Goal: Find specific page/section: Find specific page/section

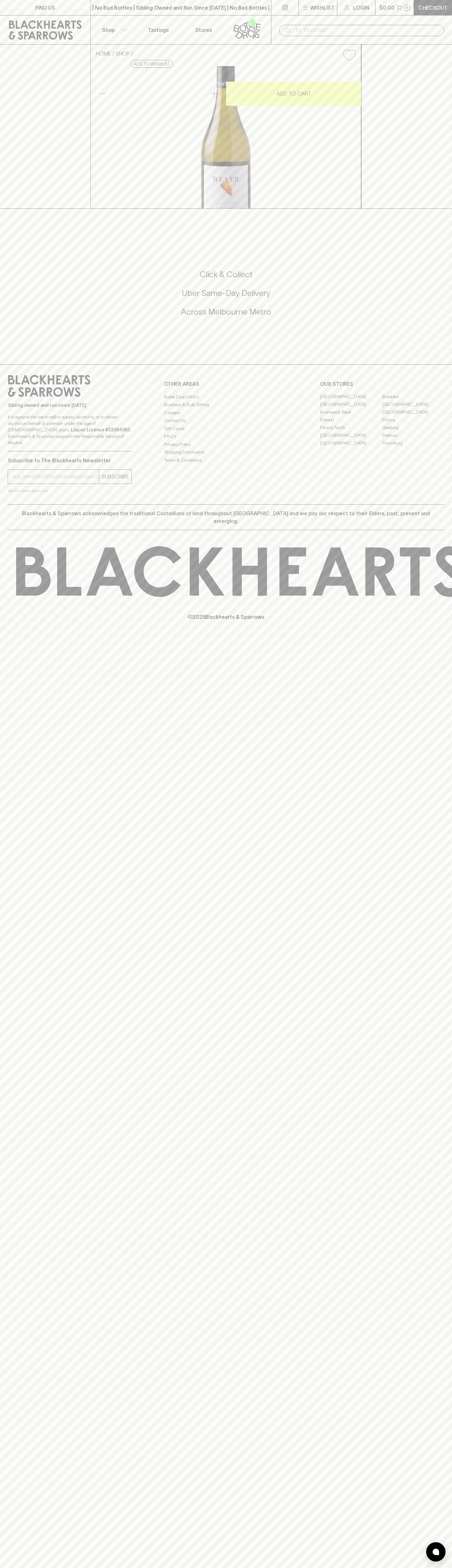
click at [89, 24] on link at bounding box center [45, 30] width 90 height 29
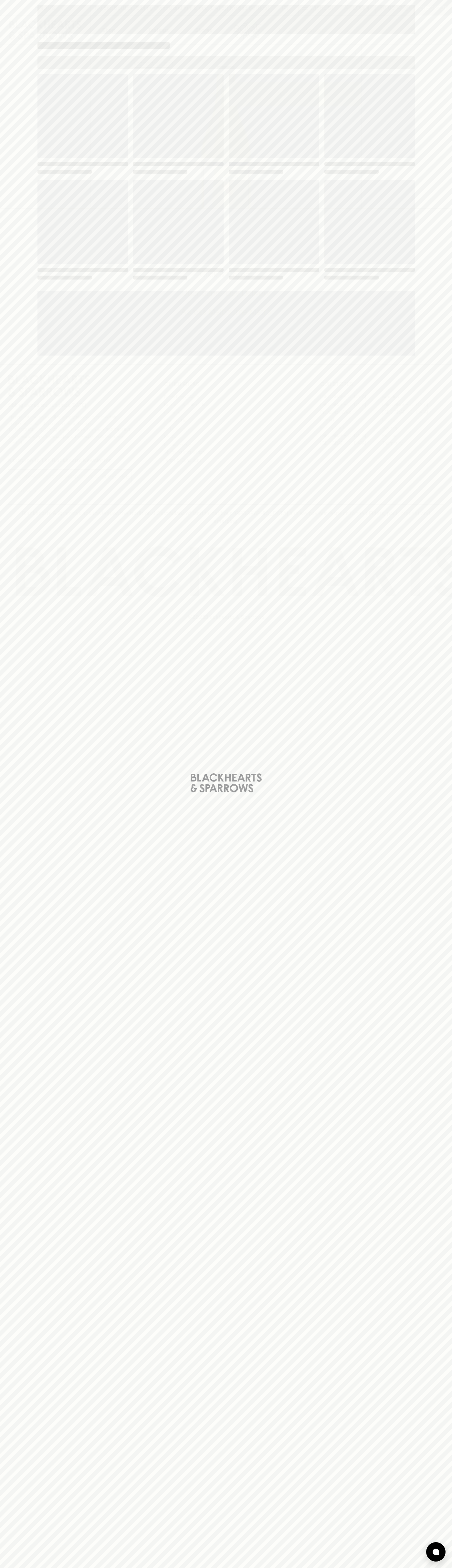
click at [448, 1163] on div "Loading" at bounding box center [226, 784] width 452 height 1568
click at [342, 1567] on html "FIND US | No Bad Bottles | Sibling Owned and Run Since [DATE] | No Bad Bottles …" at bounding box center [226, 784] width 452 height 1568
click at [13, 1409] on div "Loading" at bounding box center [226, 784] width 452 height 1568
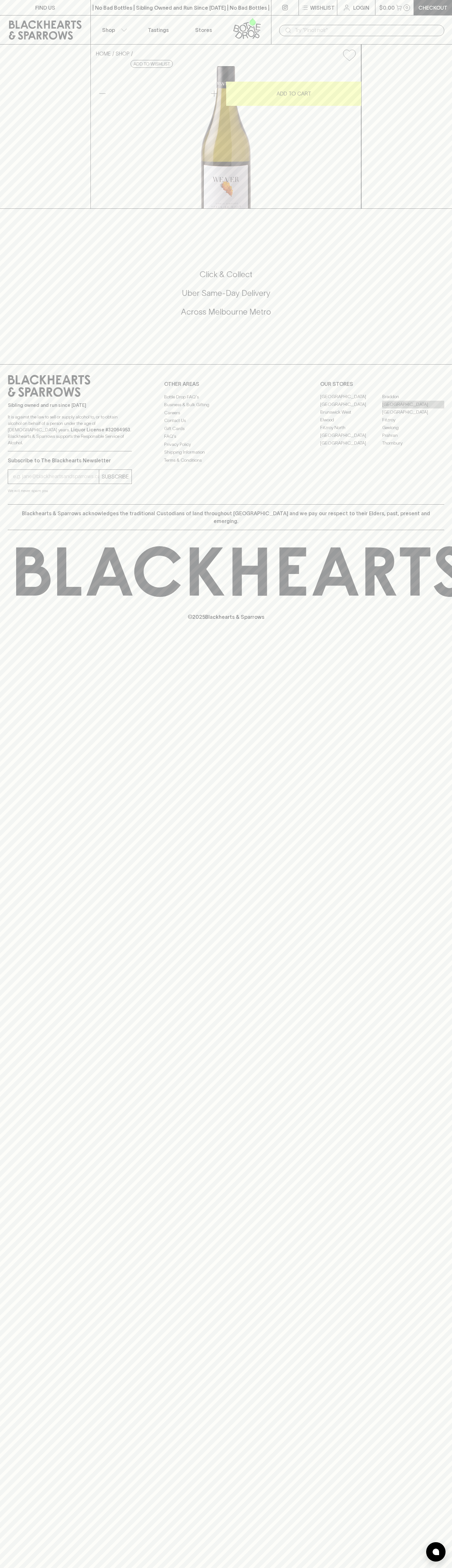
click at [413, 408] on link "[GEOGRAPHIC_DATA]" at bounding box center [413, 404] width 62 height 8
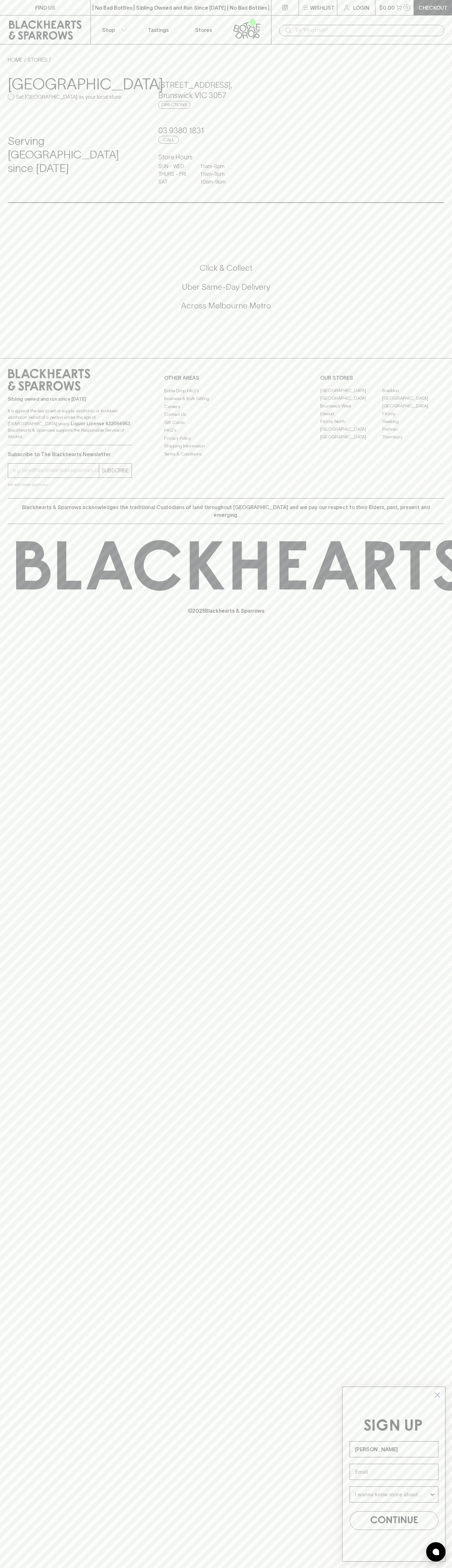
type input "John Smith"
